Goal: Task Accomplishment & Management: Manage account settings

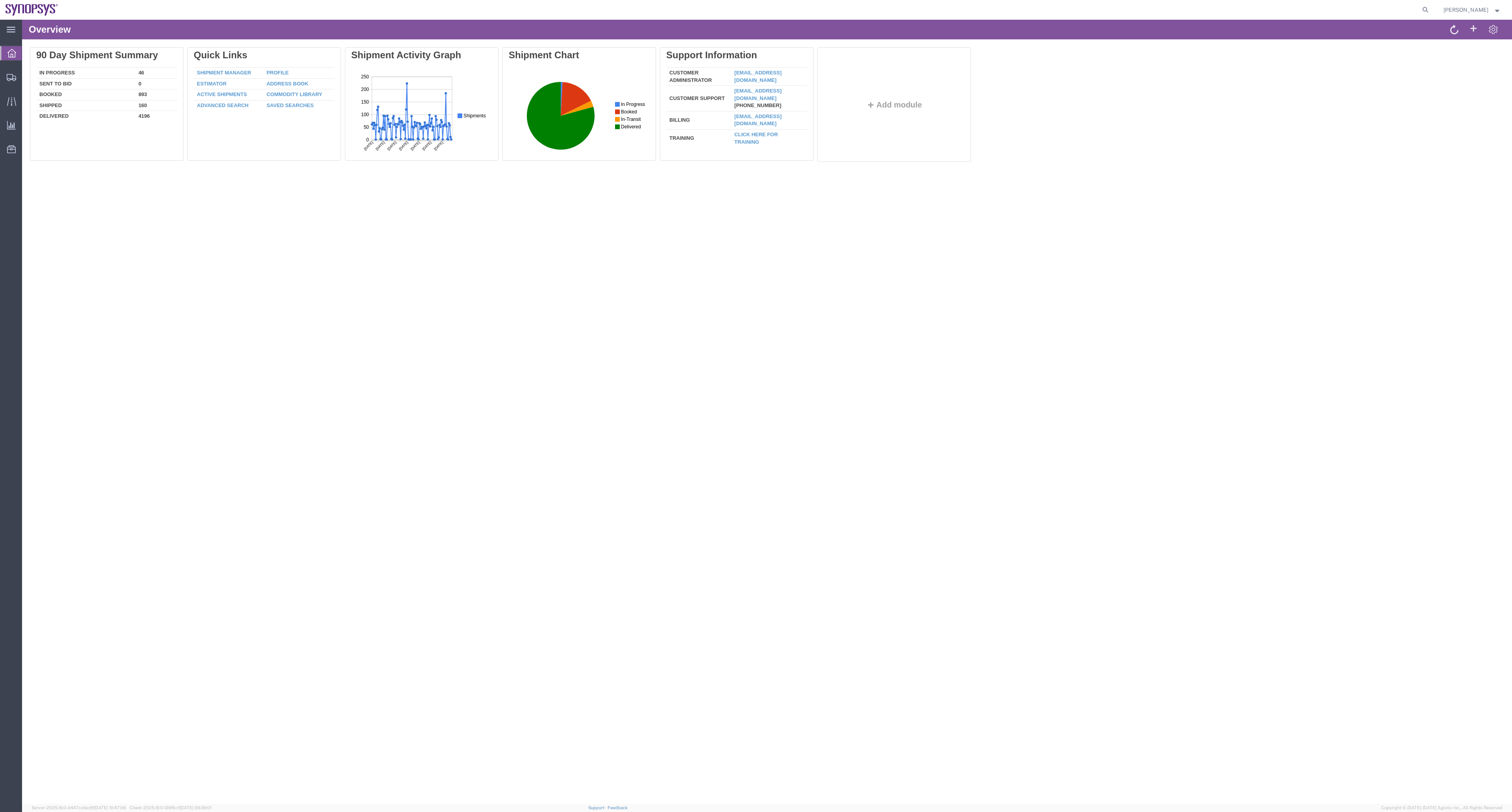
click at [630, 507] on div "Overview Delete 90 Day Shipment Summary In Progress 46 Sent To Bid 0 Booked 893…" at bounding box center [767, 412] width 1490 height 784
click at [0, 0] on span "Shipment Manager" at bounding box center [0, 0] width 0 height 0
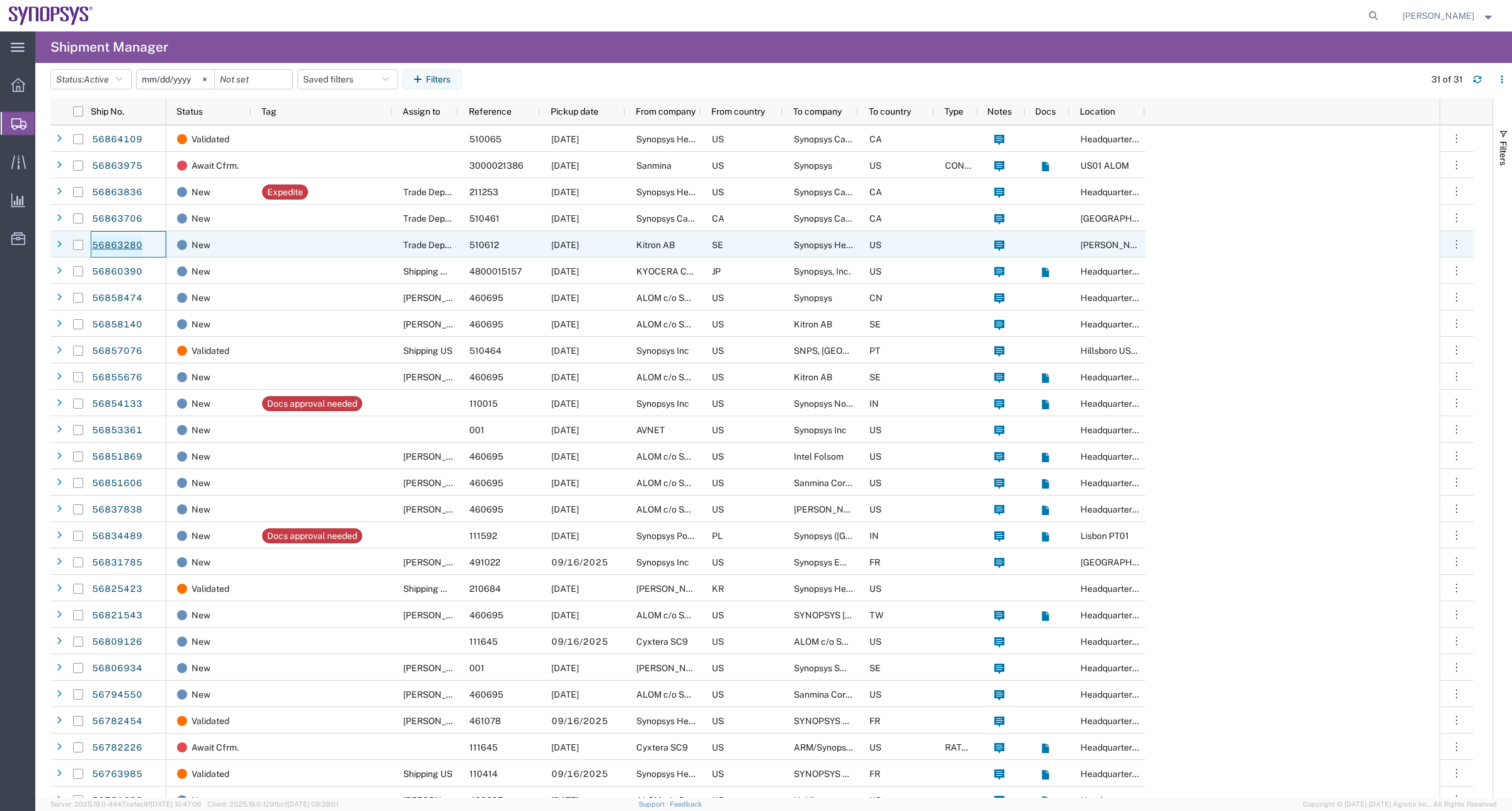
click at [108, 246] on link "56863280" at bounding box center [116, 245] width 52 height 20
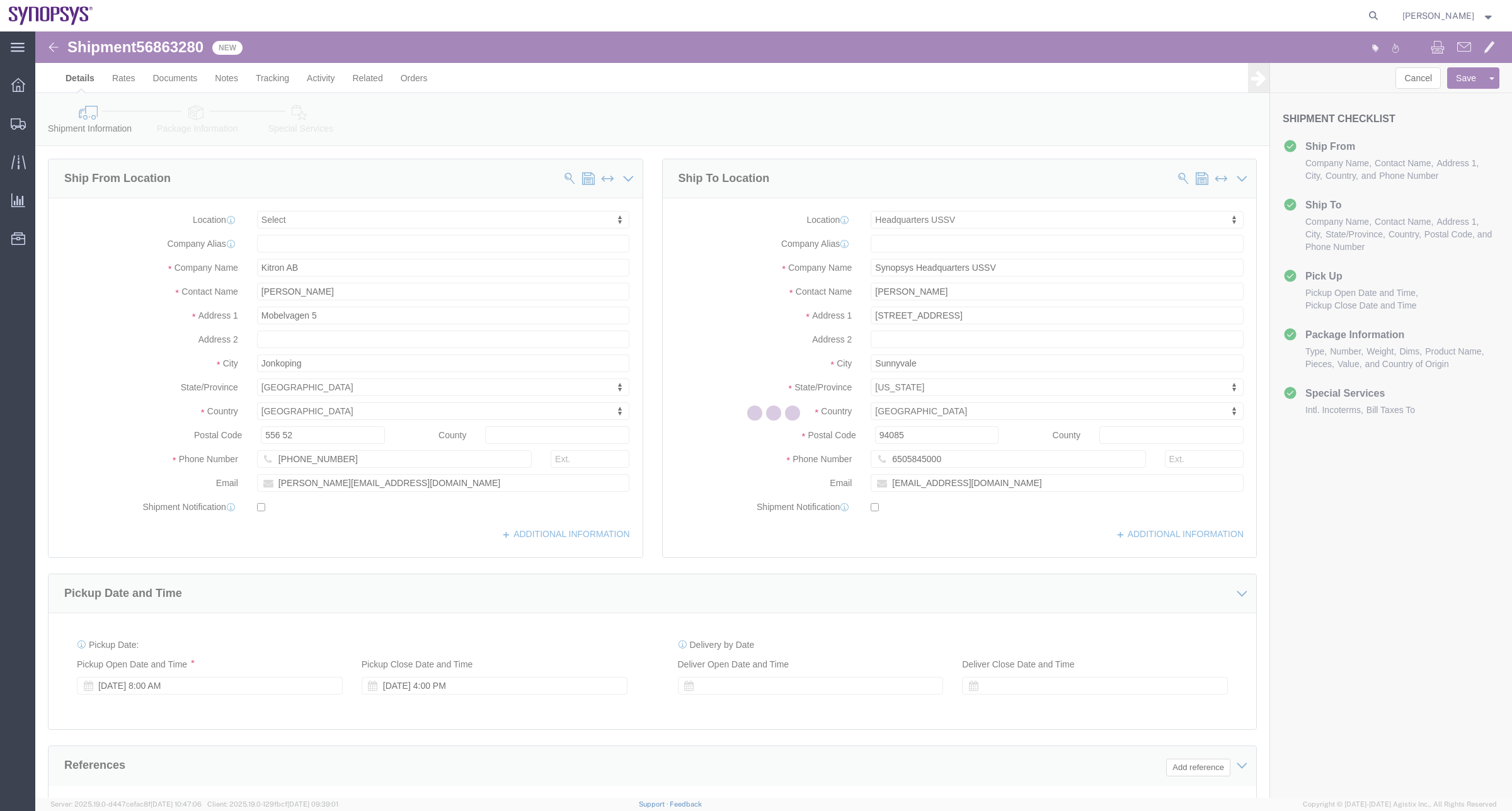
select select
select select "63204"
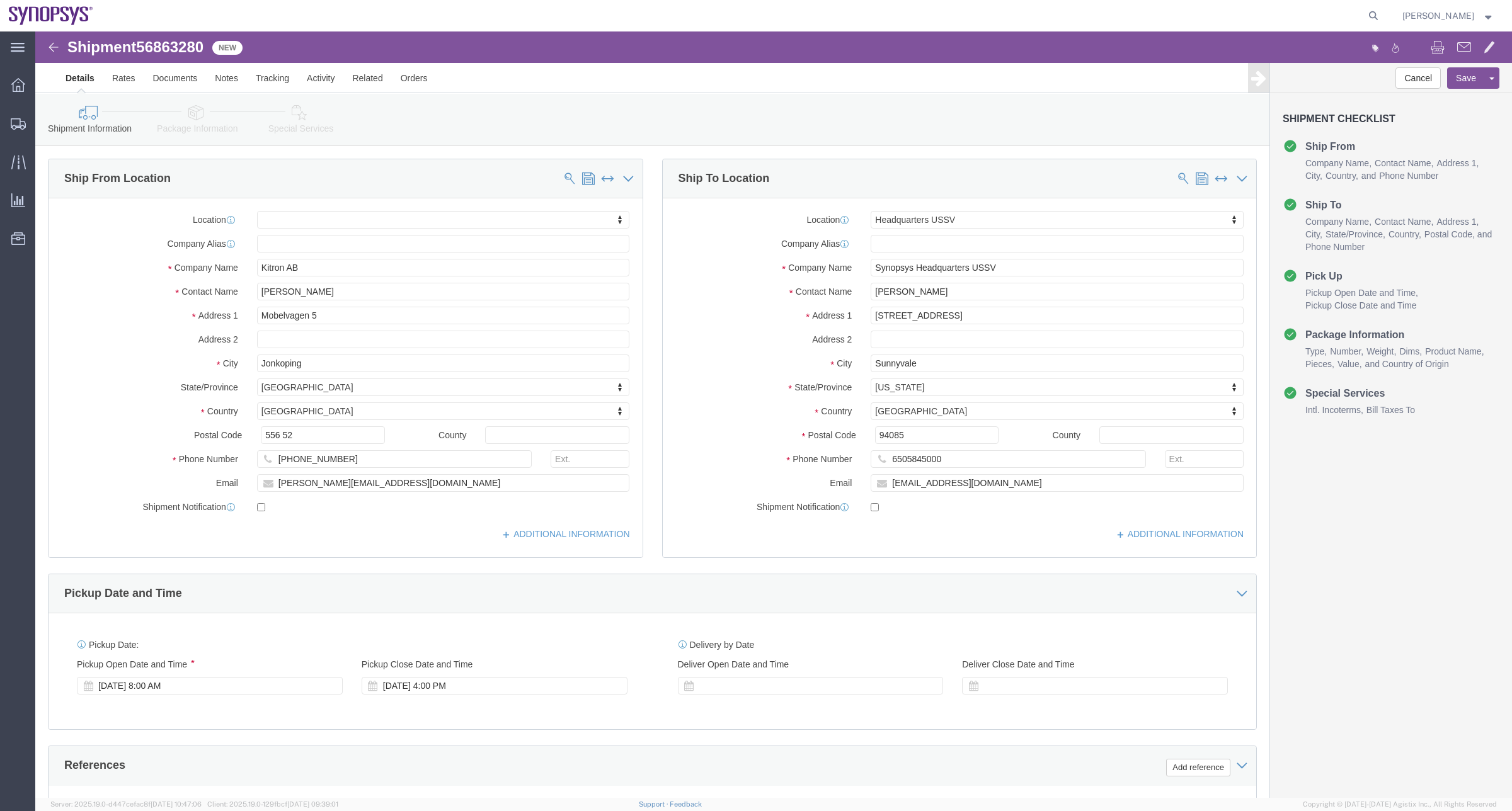
click link "Package Information"
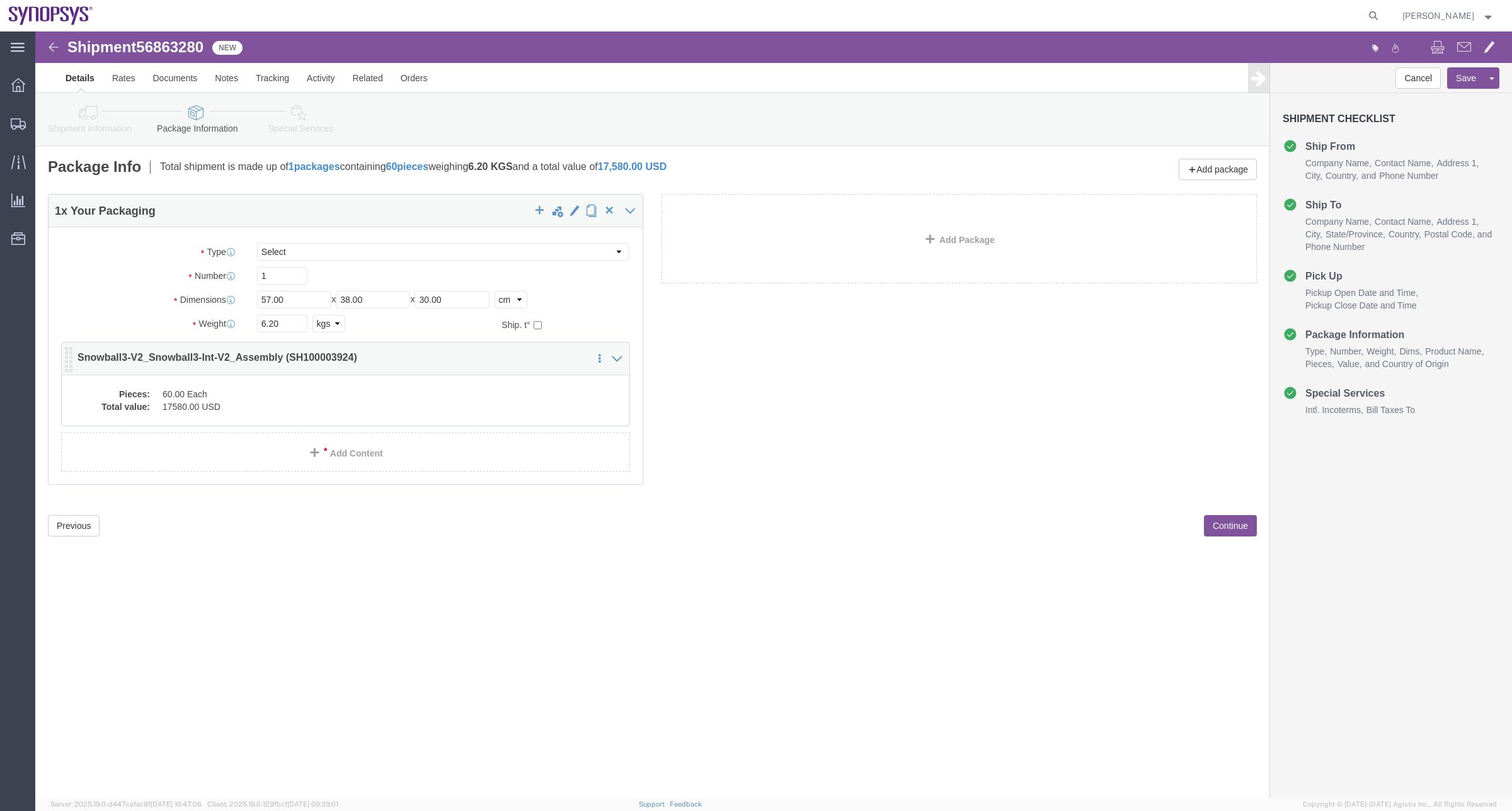
click div "Pieces: 60.00 Each Total value: 17580.00 USD"
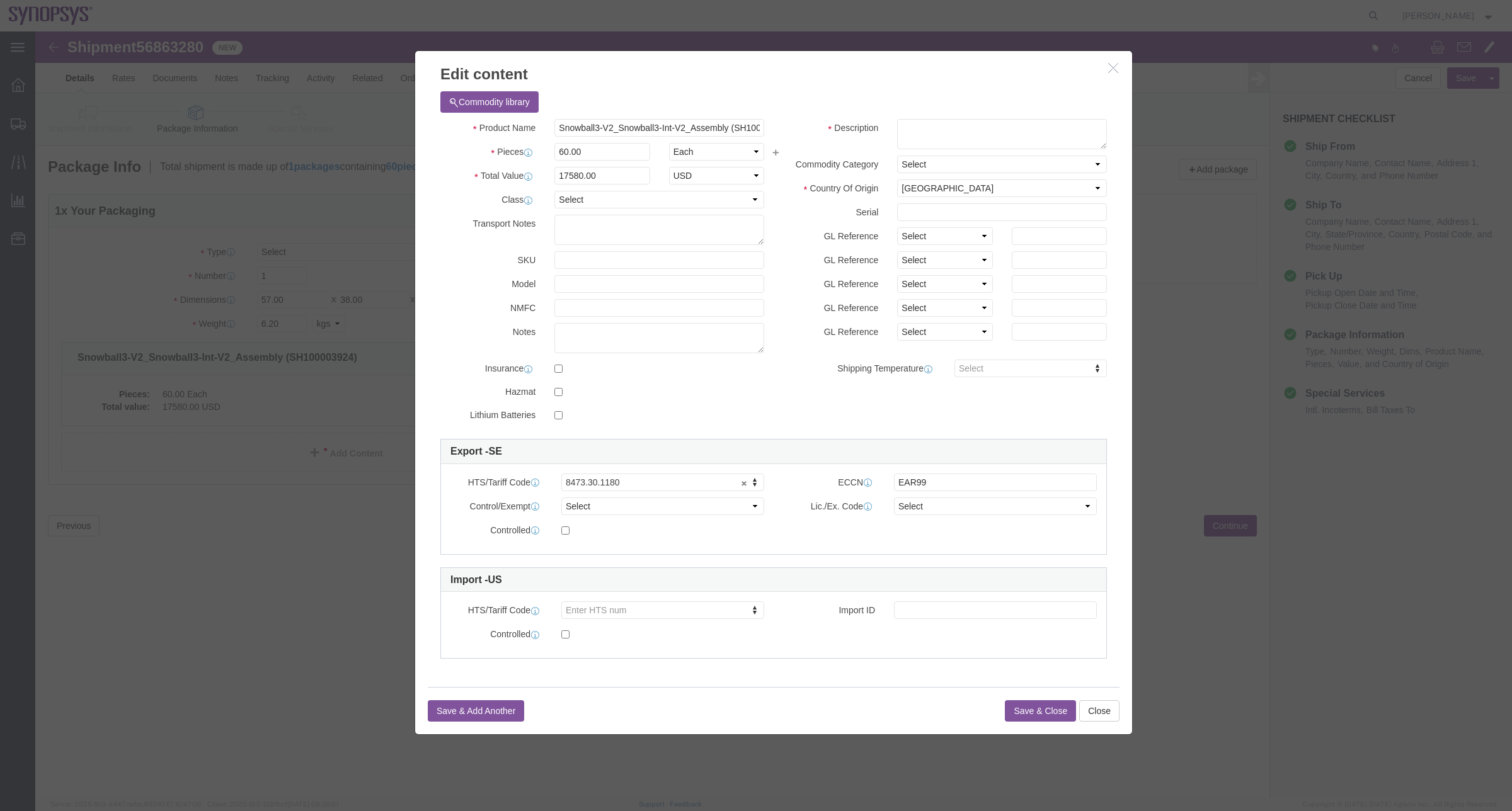
click h3 "Edit content"
click icon "button"
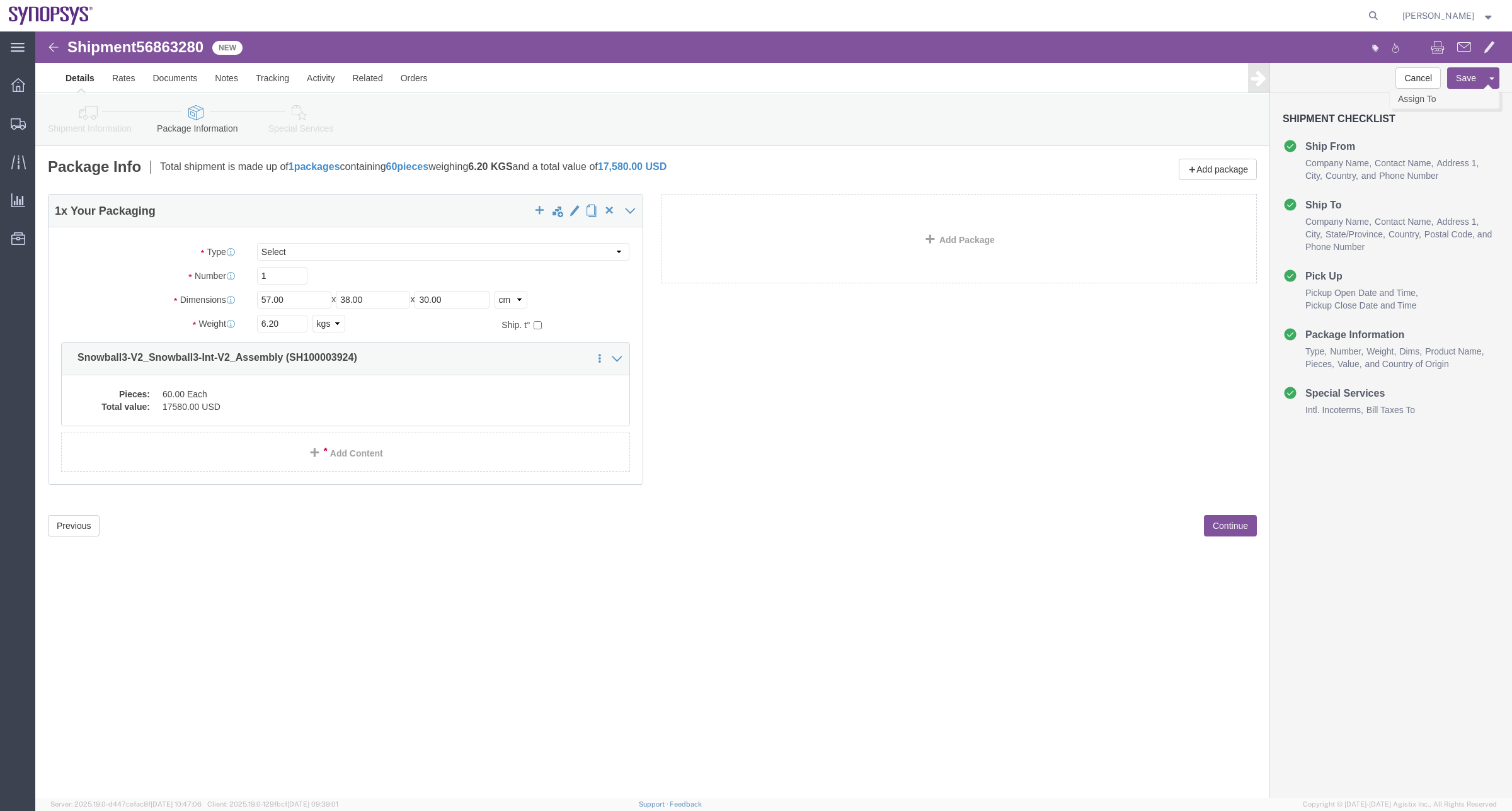
click link "Assign To"
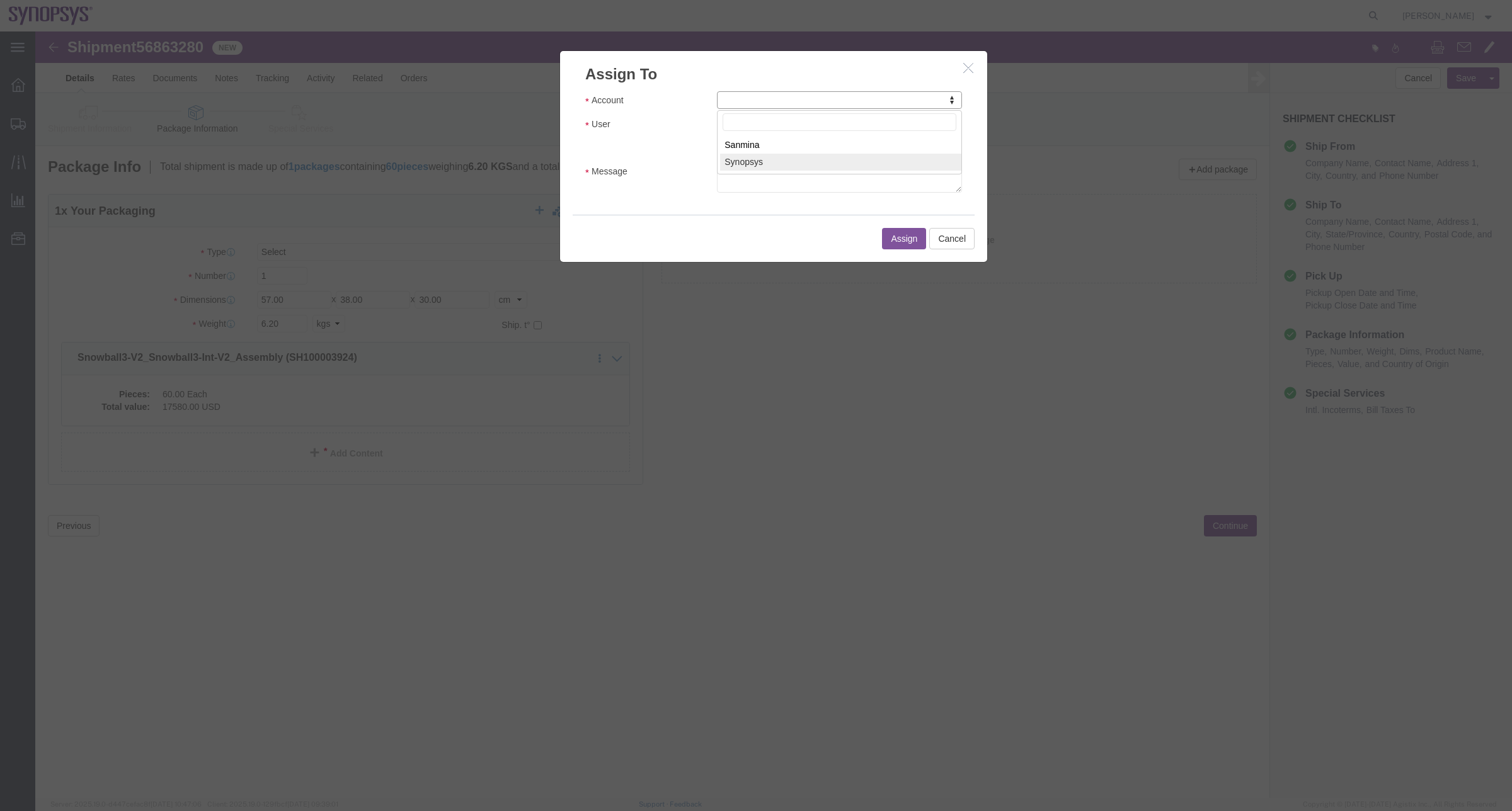
select select "117156"
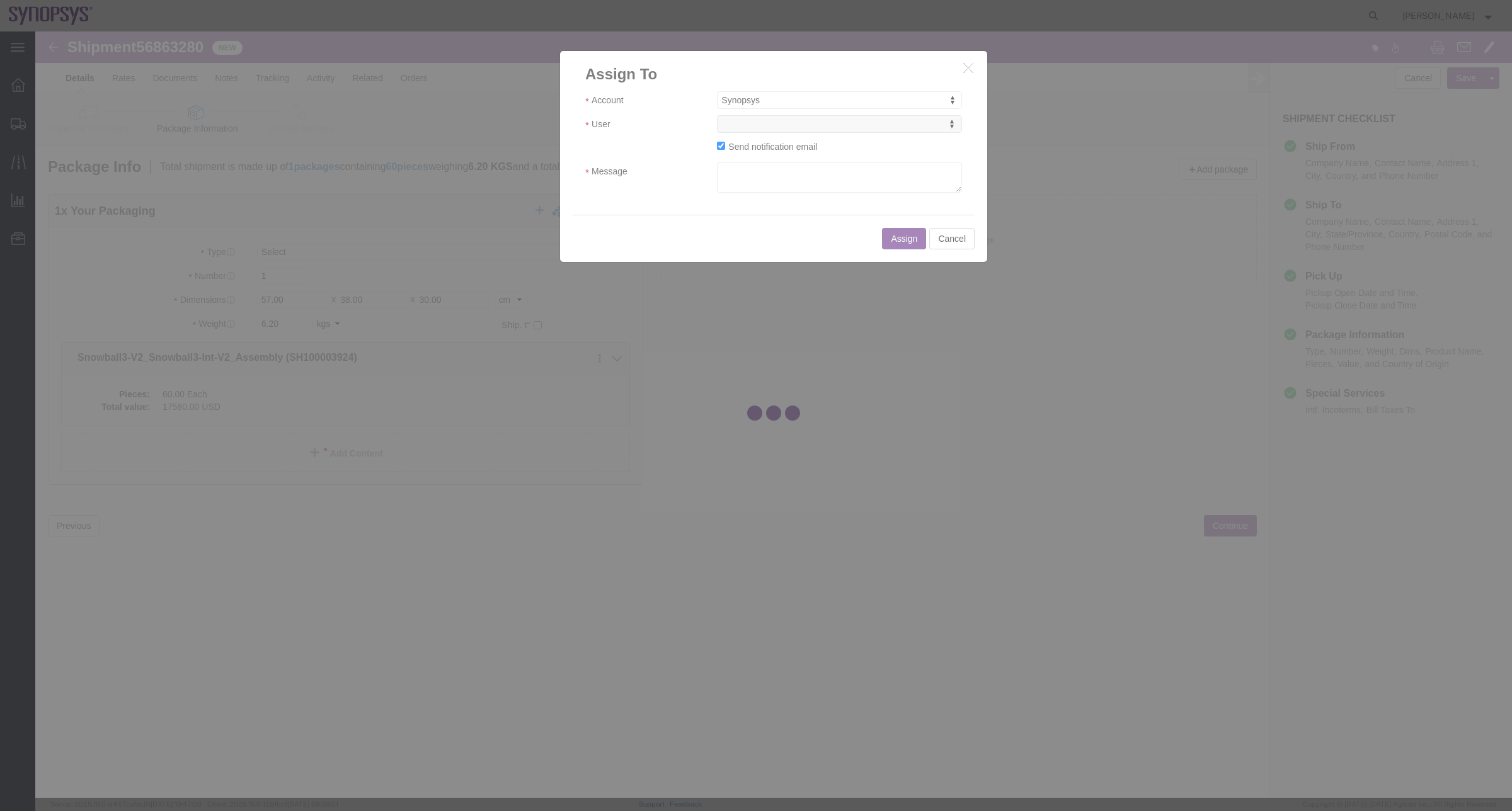
click at [807, 123] on div at bounding box center [774, 415] width 1476 height 766
click at [805, 123] on div at bounding box center [774, 415] width 1476 height 766
select select
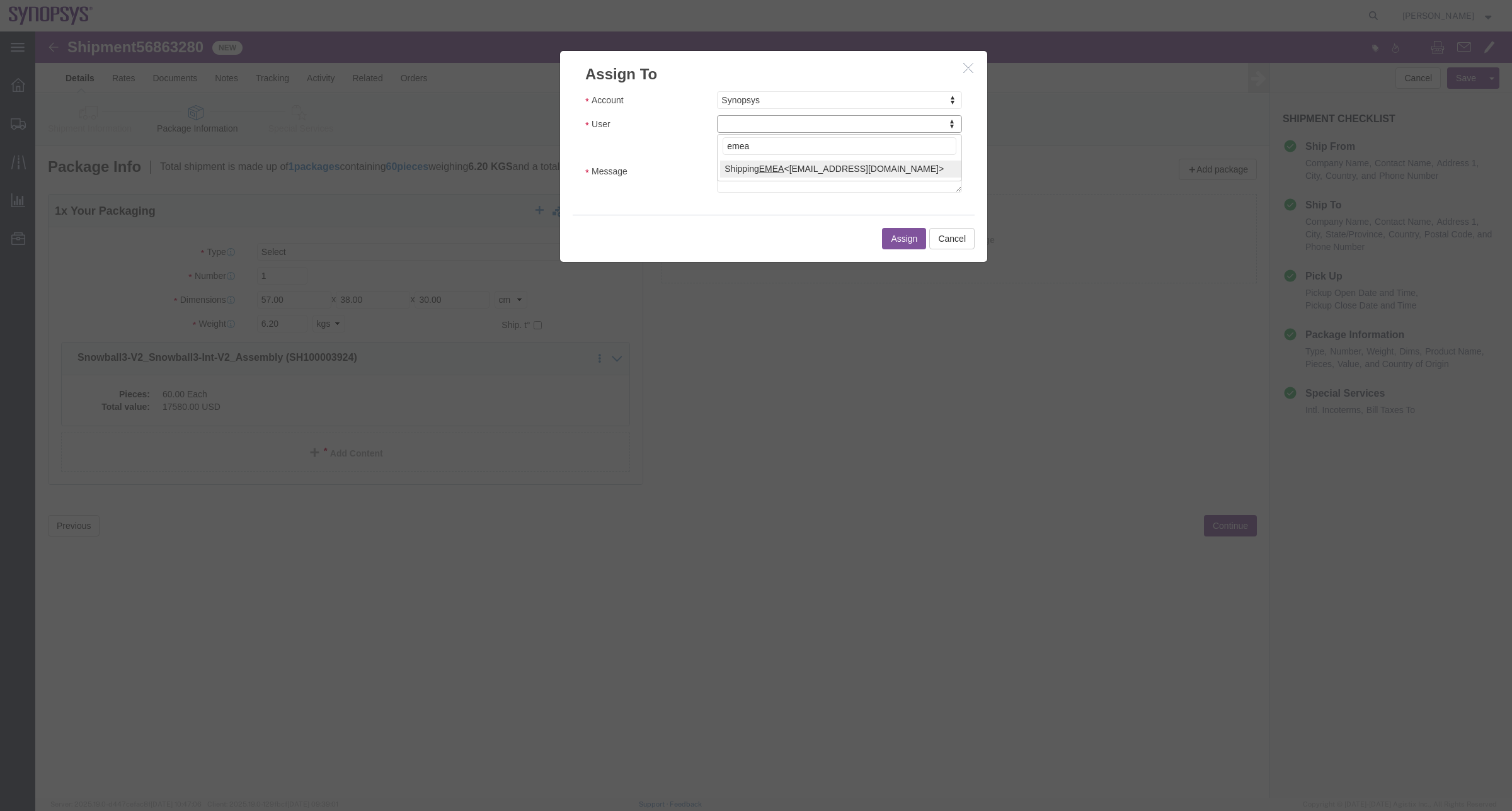
type input "emea"
select select "100123"
click textarea "a"
type textarea "a"
click button "Assign"
